Goal: Navigation & Orientation: Find specific page/section

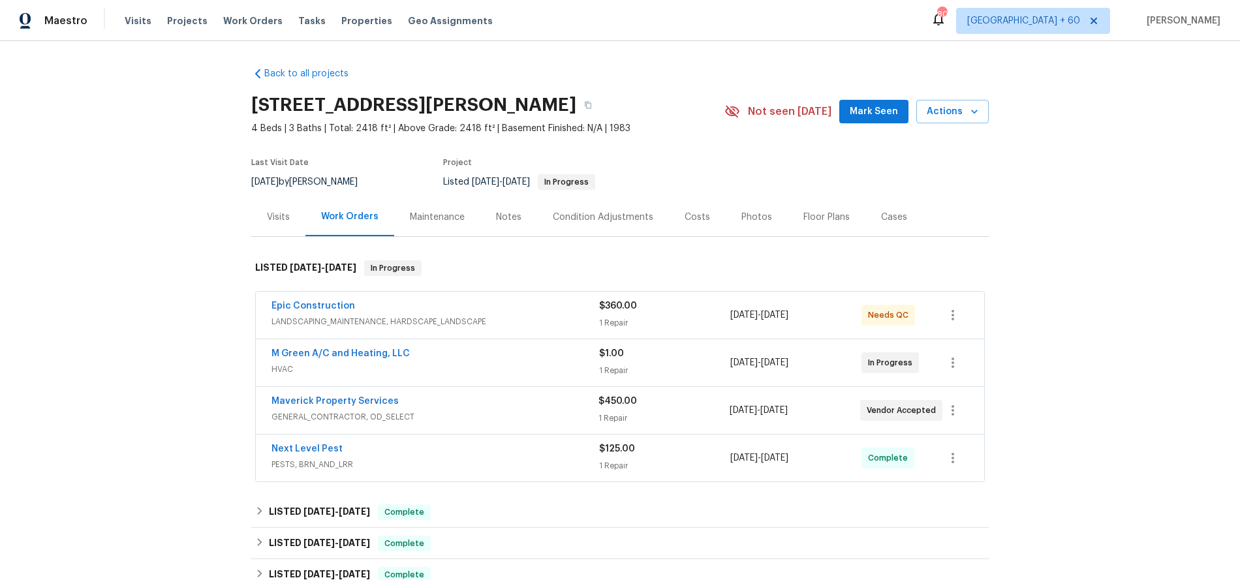
click at [281, 215] on div "Visits" at bounding box center [278, 217] width 23 height 13
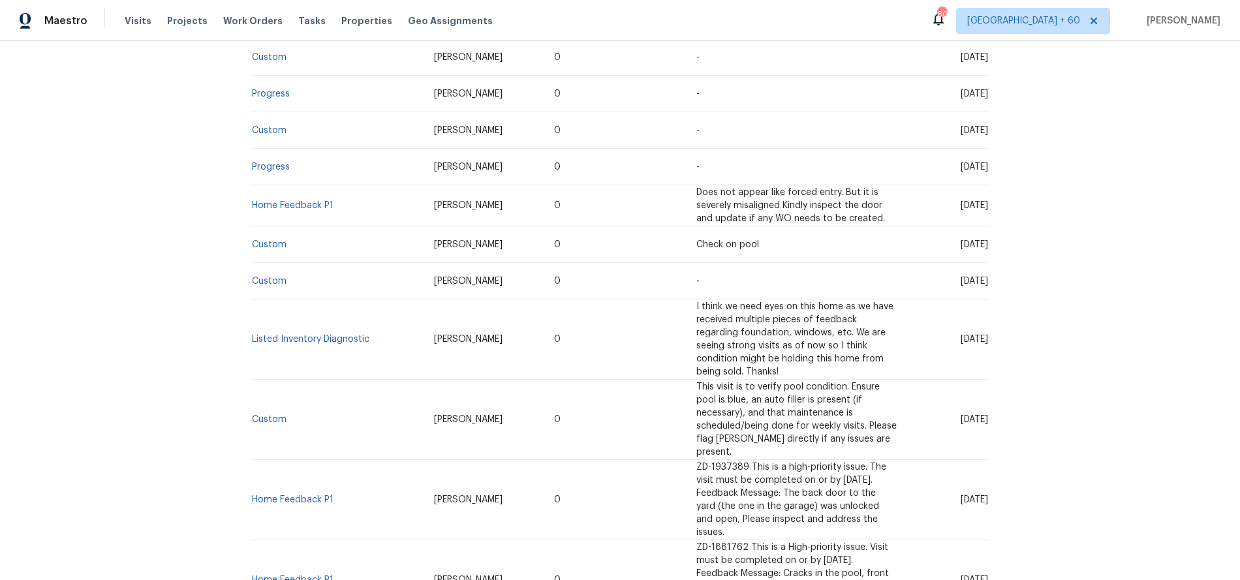
scroll to position [1476, 0]
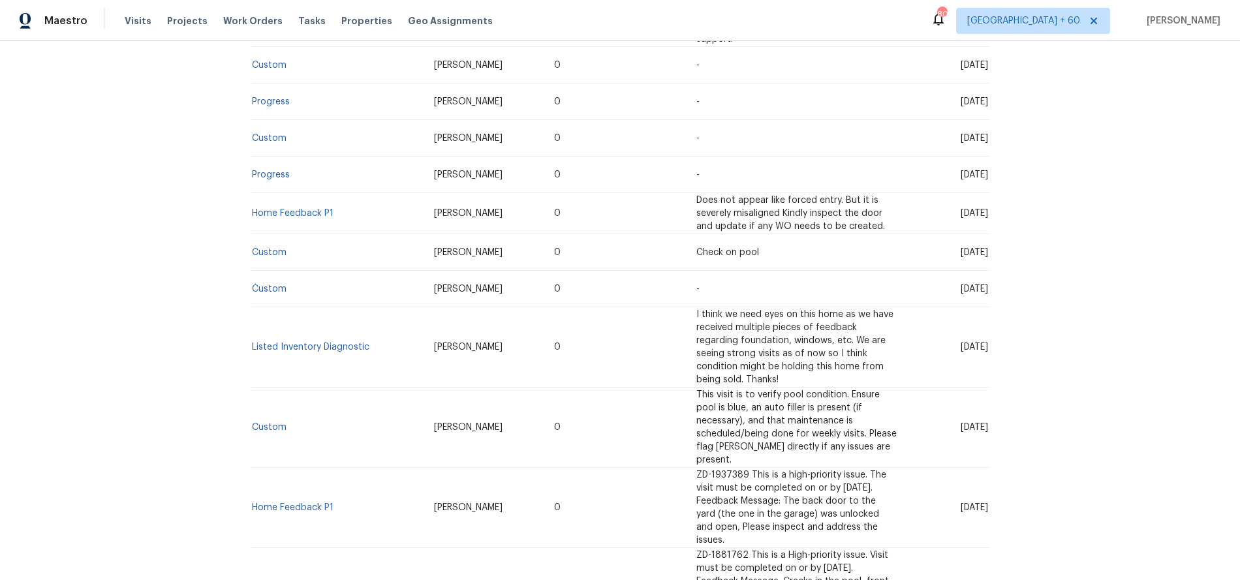
click at [307, 579] on link "Home Feedback P1" at bounding box center [293, 587] width 82 height 9
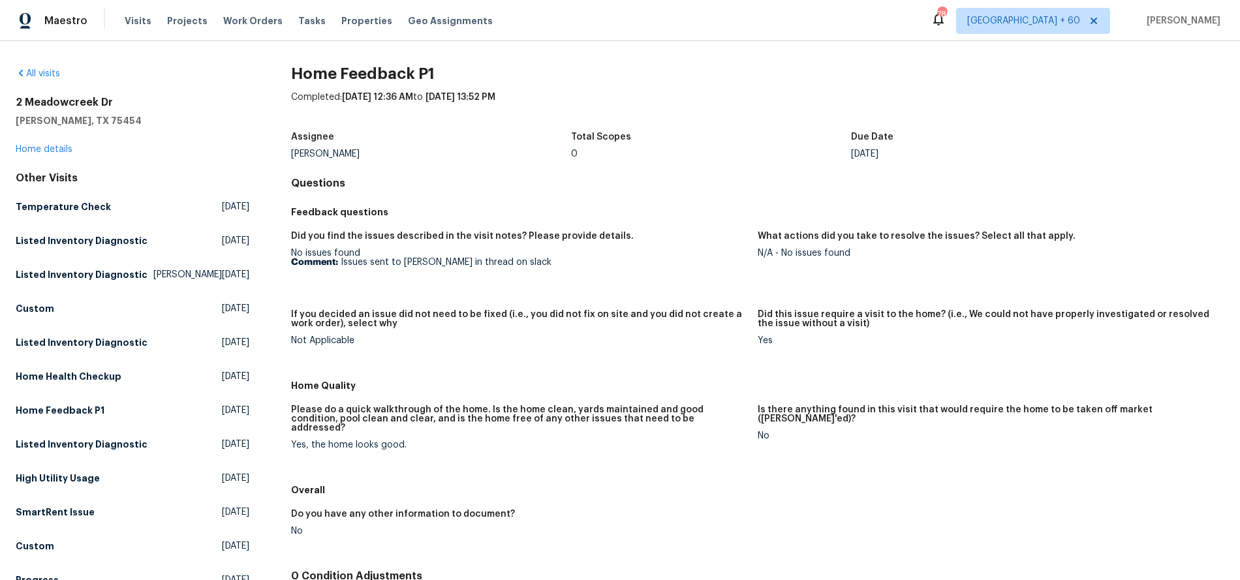
click at [146, 19] on div "Visits Projects Work Orders Tasks Properties Geo Assignments" at bounding box center [317, 21] width 384 height 26
click at [136, 22] on span "Visits" at bounding box center [138, 20] width 27 height 13
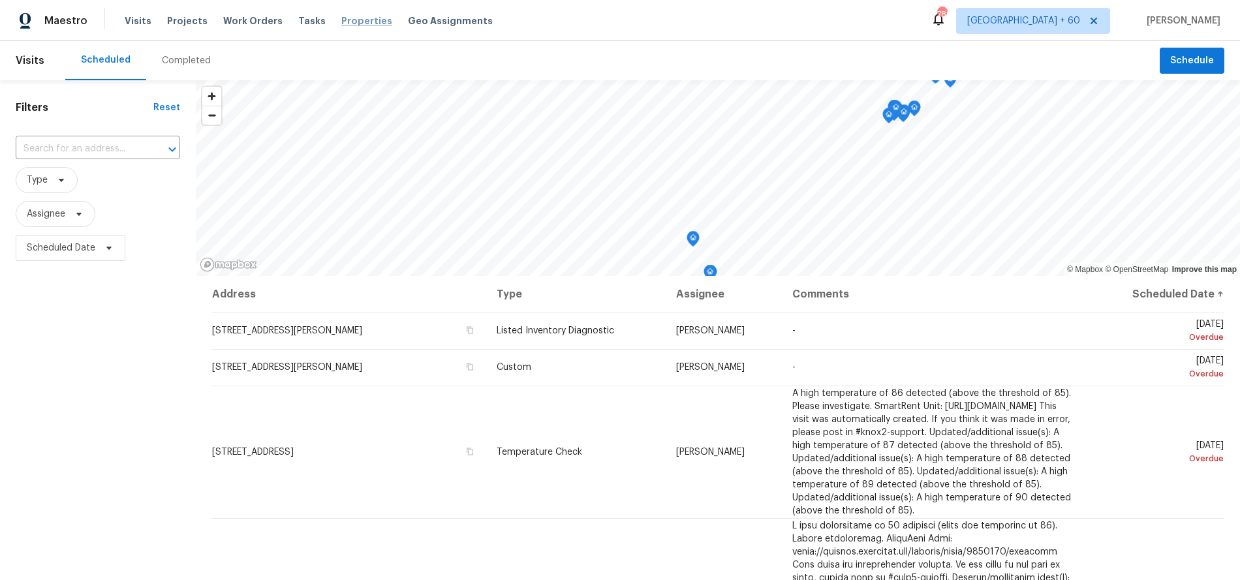
click at [345, 17] on span "Properties" at bounding box center [366, 20] width 51 height 13
